Goal: Transaction & Acquisition: Book appointment/travel/reservation

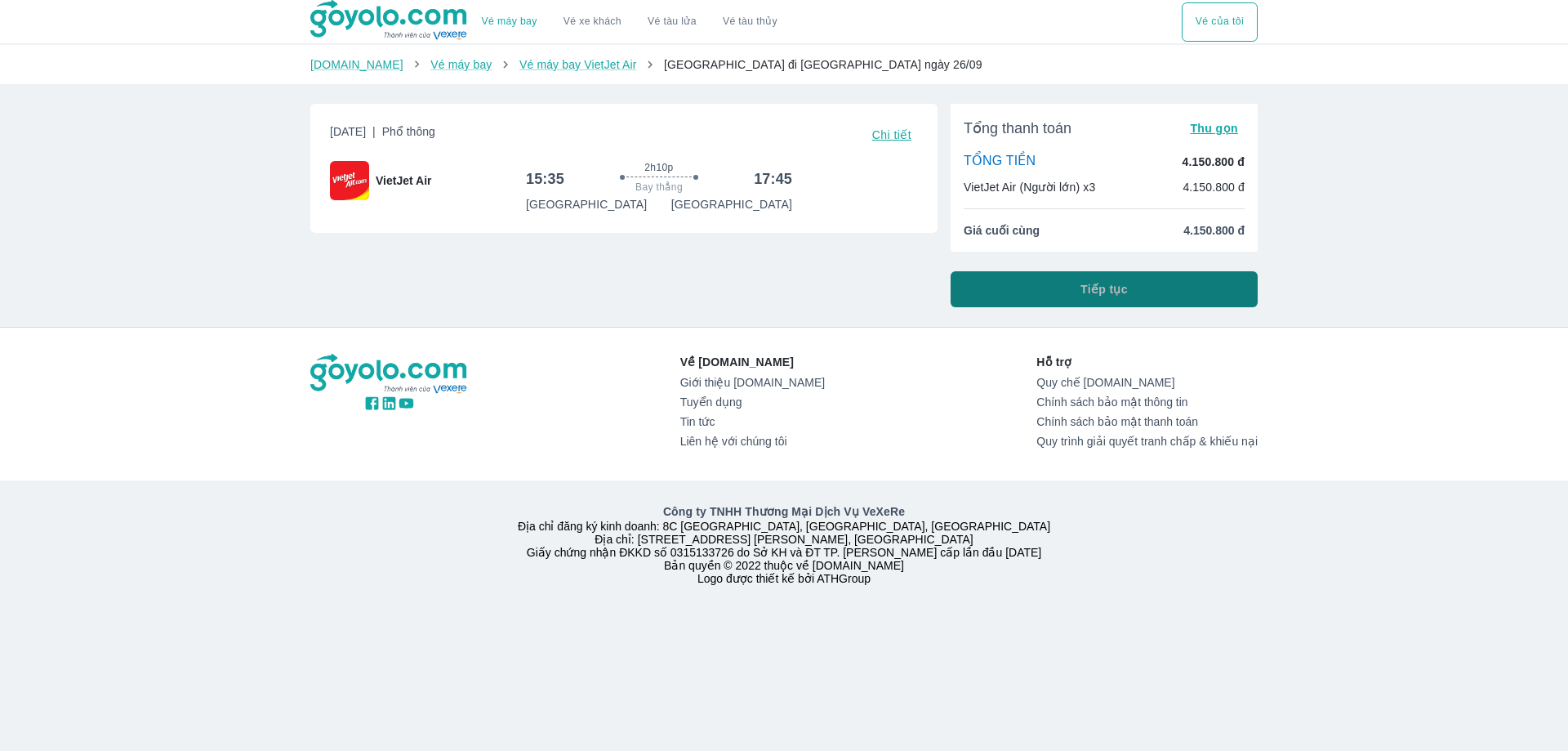
click at [1075, 280] on button "Tiếp tục" at bounding box center [1104, 289] width 307 height 36
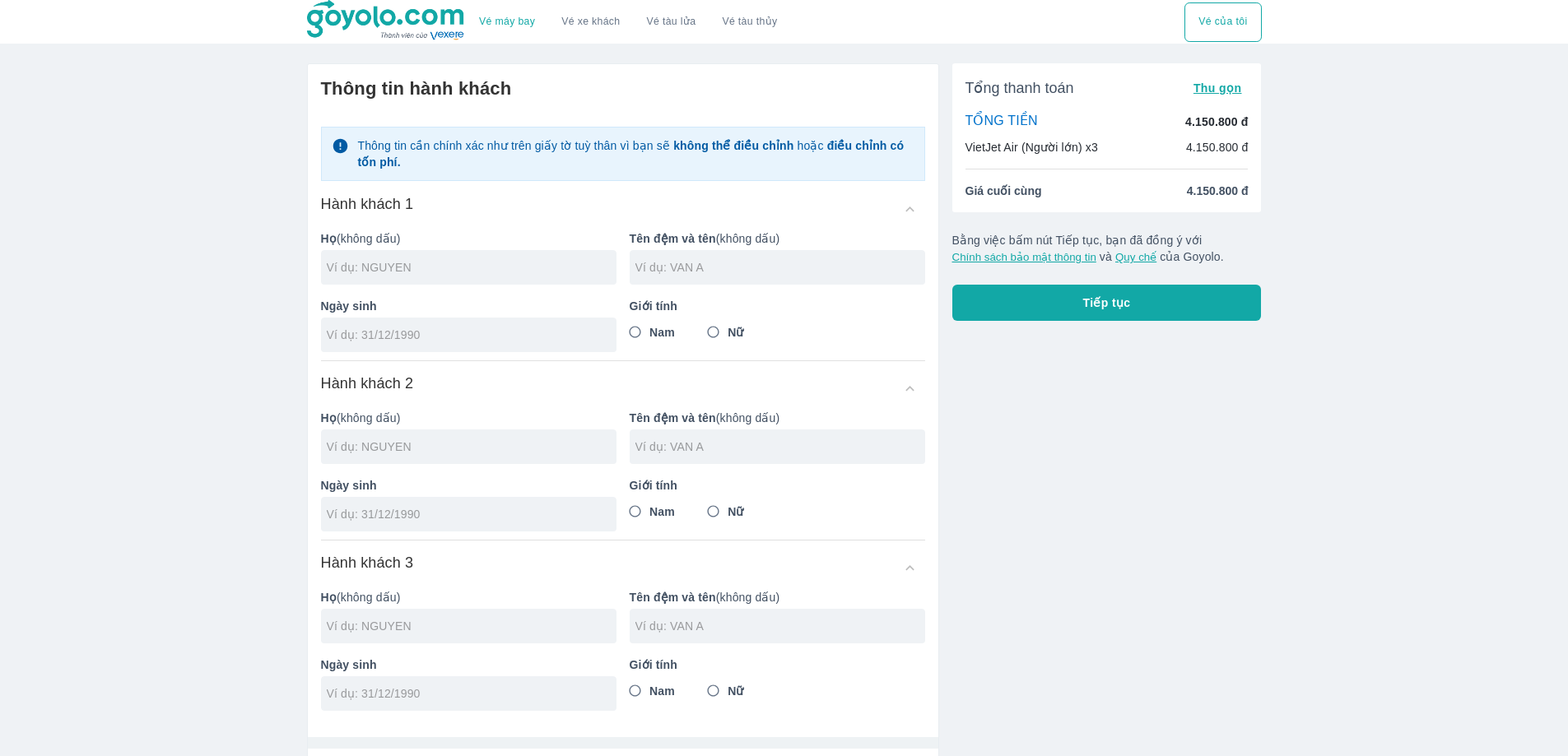
click at [1114, 432] on div "Tổng thanh toán Thu gọn TỔNG TIỀN 4.150.800 đ VietJet Air (Người lớn) x3 4.150.…" at bounding box center [1100, 510] width 322 height 920
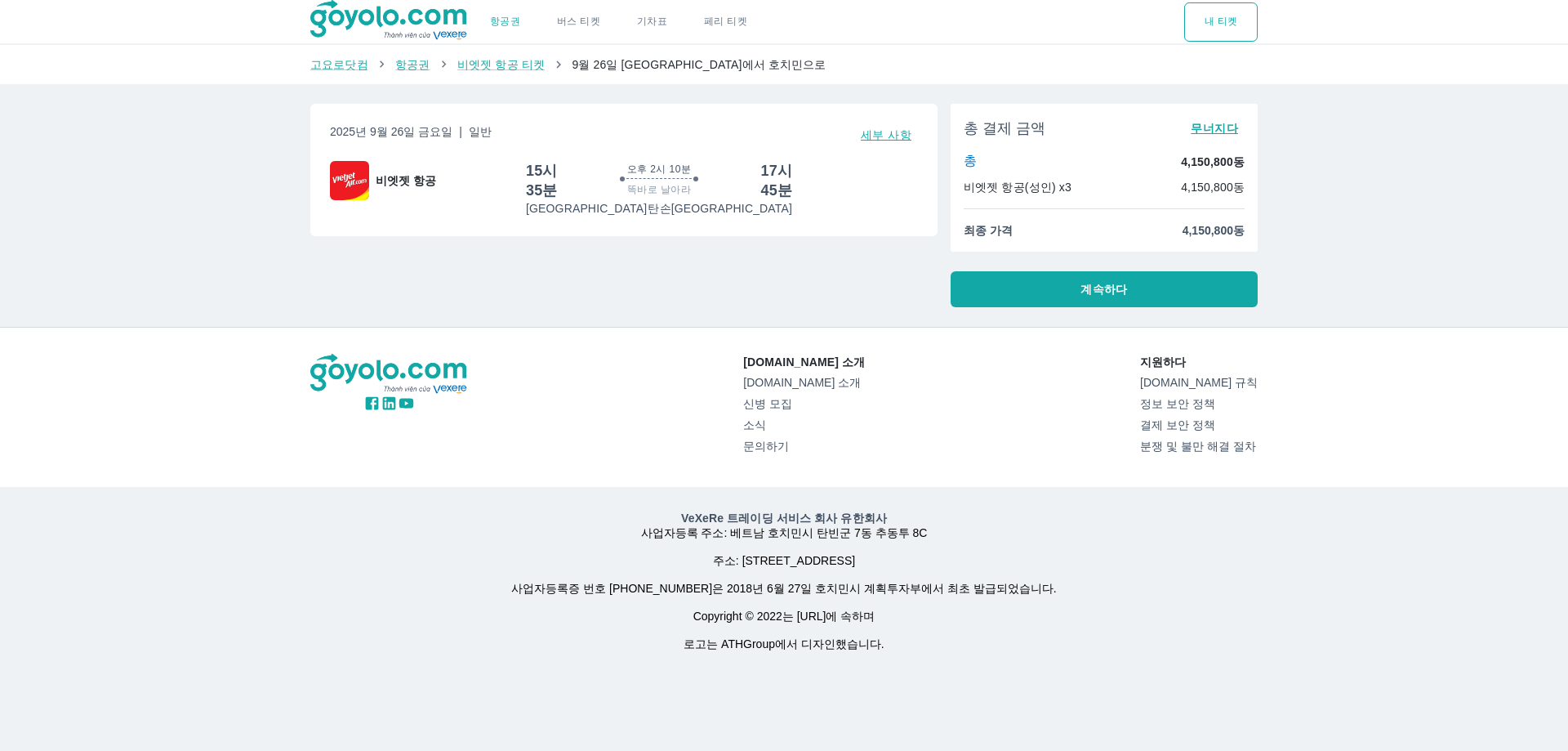
click at [1115, 294] on font "계속하다" at bounding box center [1103, 289] width 47 height 13
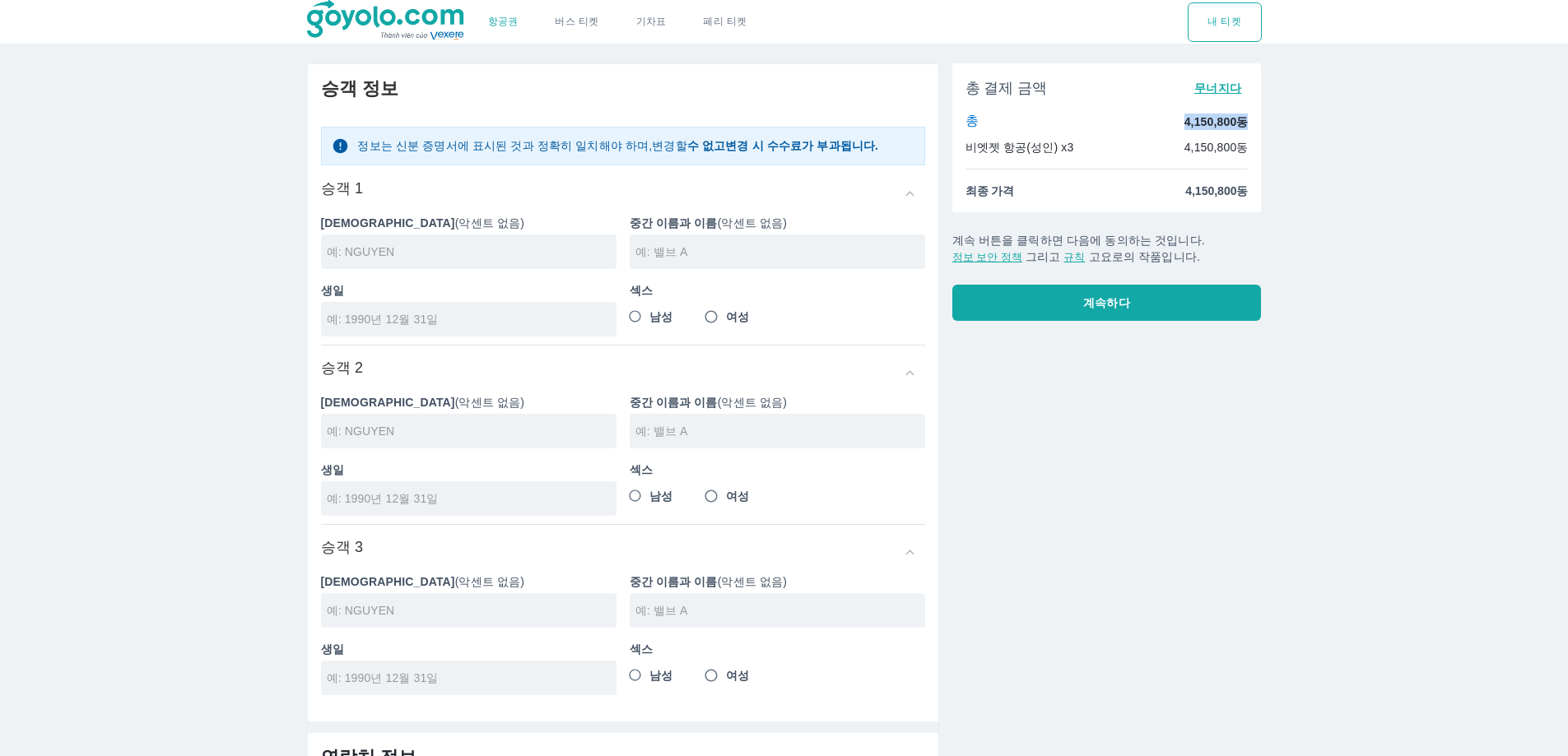
drag, startPoint x: 1179, startPoint y: 124, endPoint x: 1248, endPoint y: 135, distance: 69.9
click at [1248, 135] on div "총 결제 금액 무너지다 총 4,150,800동 비엣젯 항공(성인) x3 4,150,800동 최종 가격 4,150,800동" at bounding box center [1107, 137] width 310 height 149
copy font "4,150,800동"
click at [401, 263] on div at bounding box center [468, 251] width 296 height 35
